Goal: Communication & Community: Share content

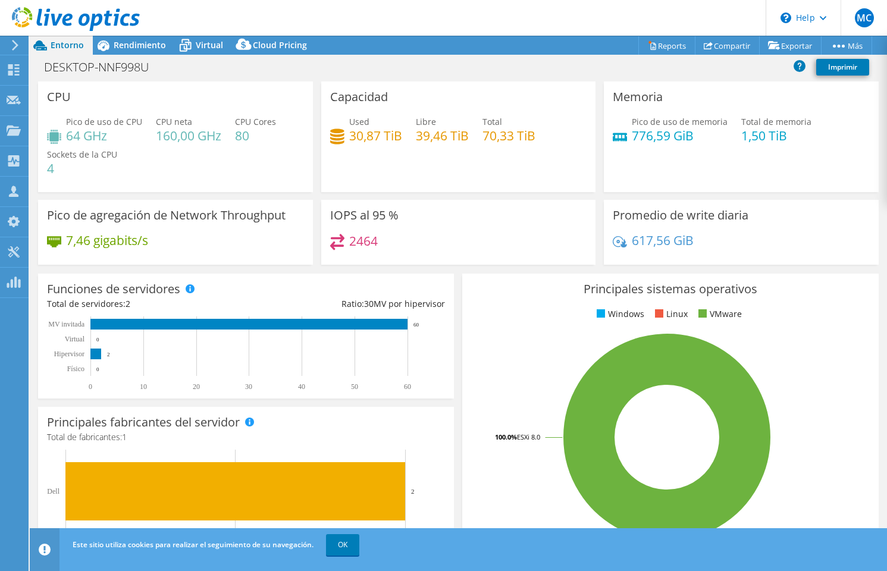
select select "USD"
click at [726, 49] on link "Compartir" at bounding box center [727, 45] width 65 height 18
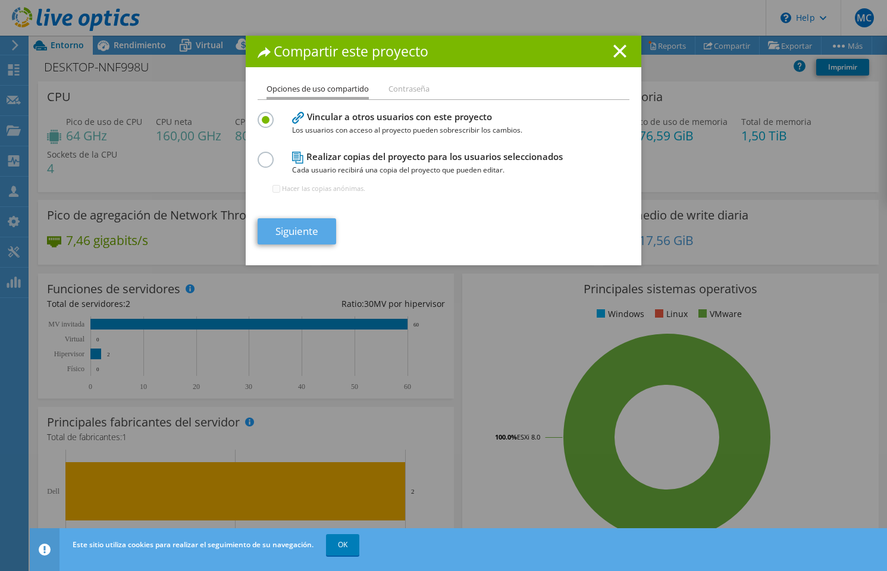
click at [302, 220] on link "Siguiente" at bounding box center [297, 231] width 79 height 26
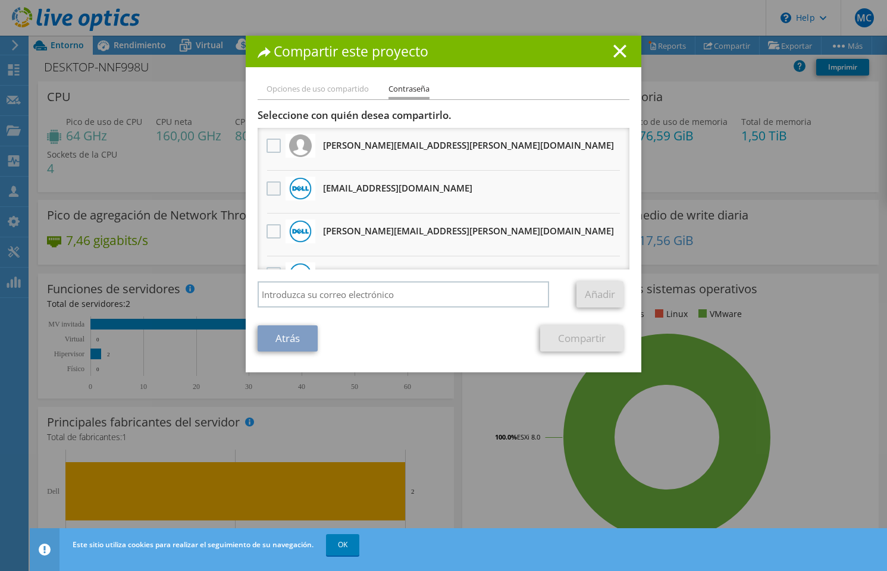
click at [273, 192] on label at bounding box center [275, 188] width 17 height 14
click at [0, 0] on input "checkbox" at bounding box center [0, 0] width 0 height 0
click at [575, 336] on link "Compartir" at bounding box center [581, 338] width 83 height 26
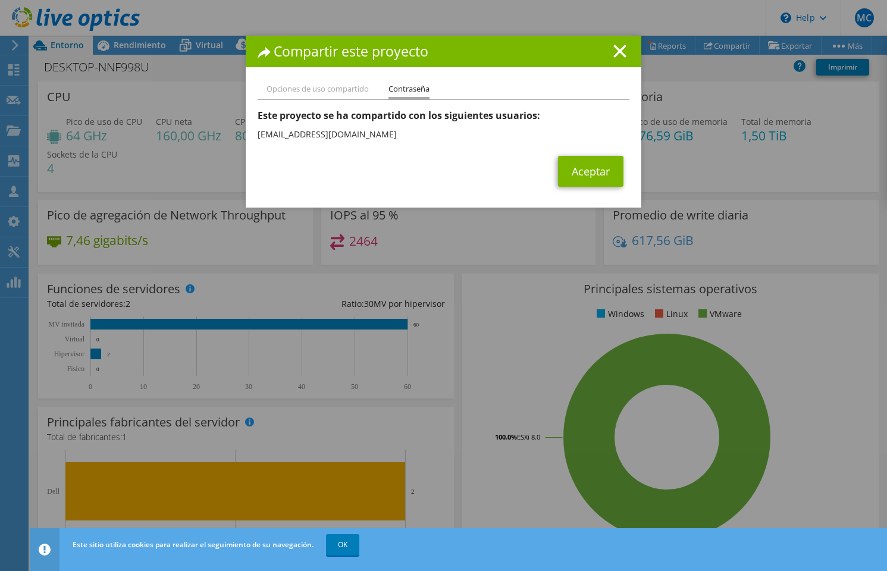
click at [581, 164] on link "Aceptar" at bounding box center [590, 171] width 65 height 31
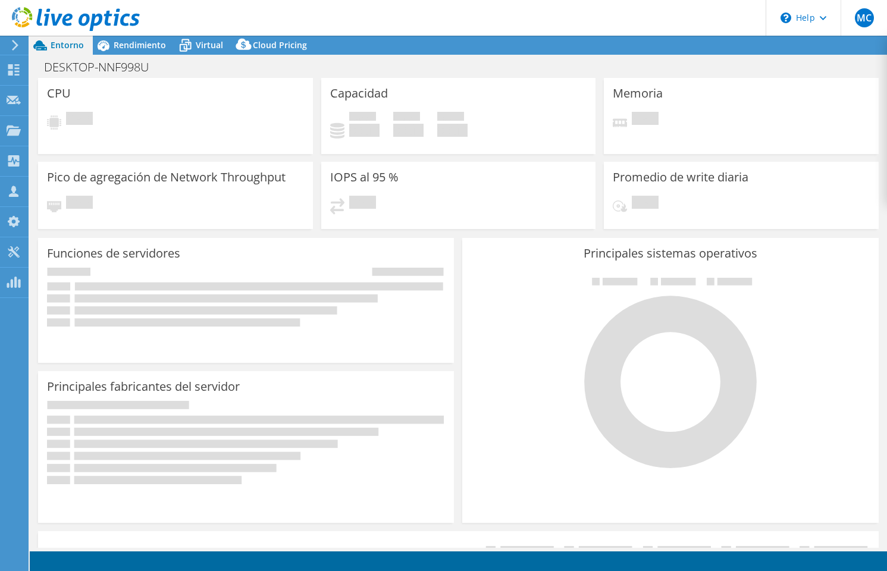
select select "USD"
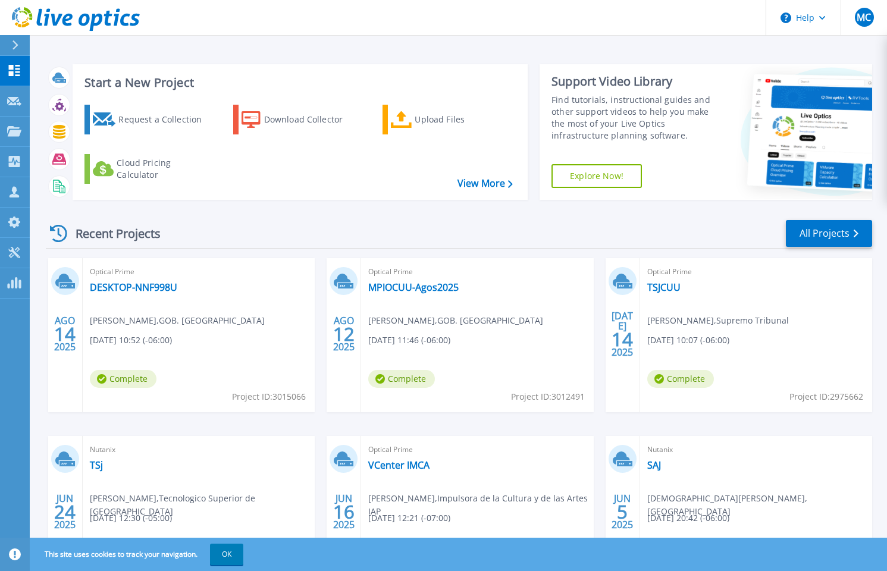
click at [289, 399] on span "Project ID: 3015066" at bounding box center [269, 396] width 74 height 13
copy span "3015066"
click at [139, 289] on link "DESKTOP-NNF998U" at bounding box center [133, 287] width 87 height 12
